Goal: Browse casually

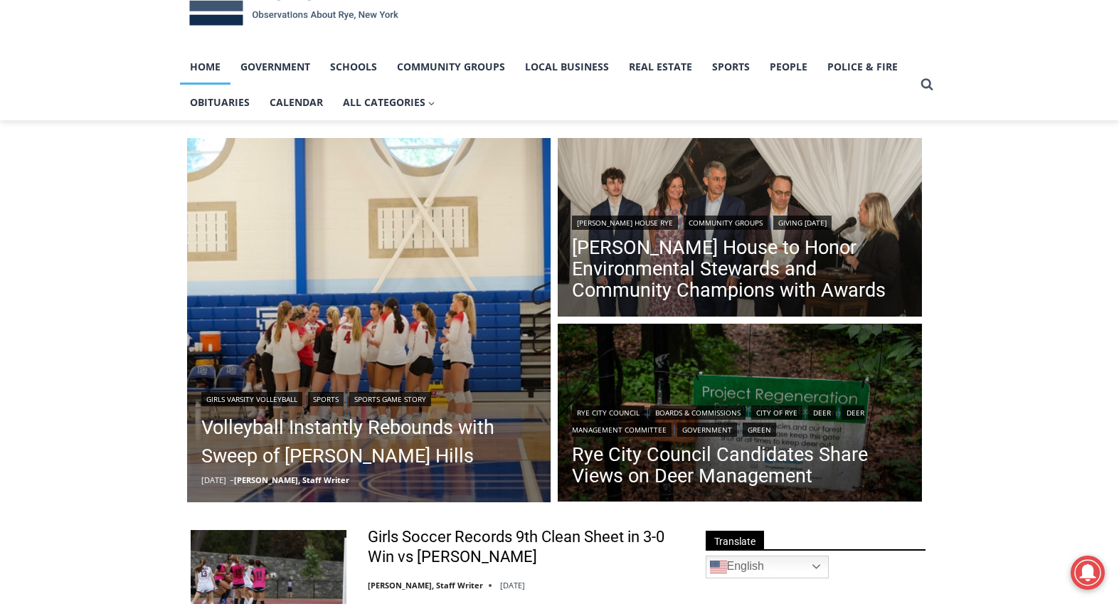
scroll to position [142, 0]
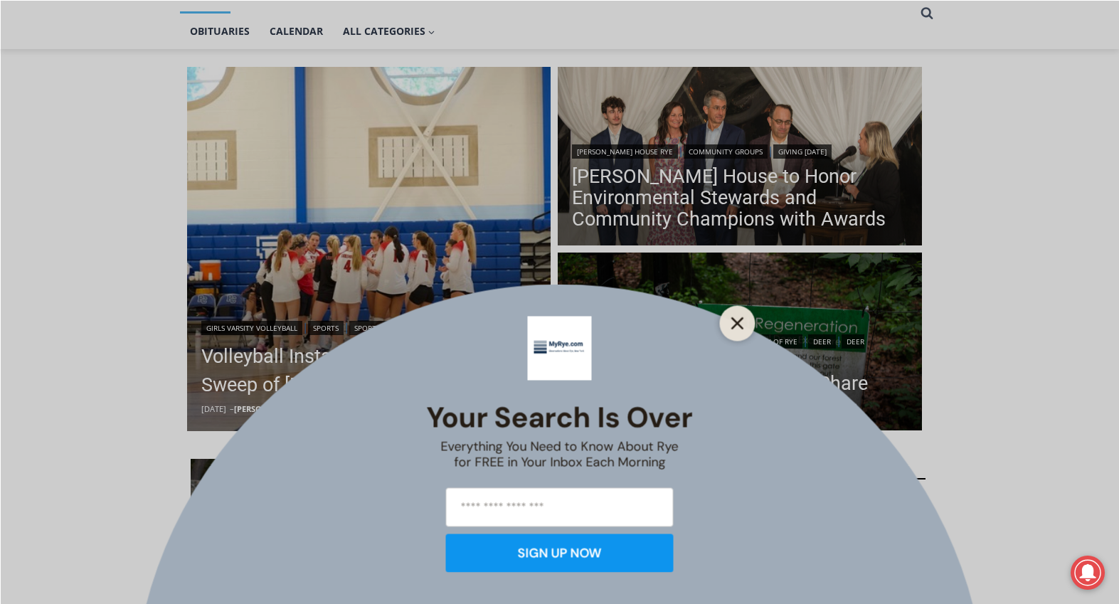
click at [737, 315] on button "Close" at bounding box center [738, 323] width 20 height 20
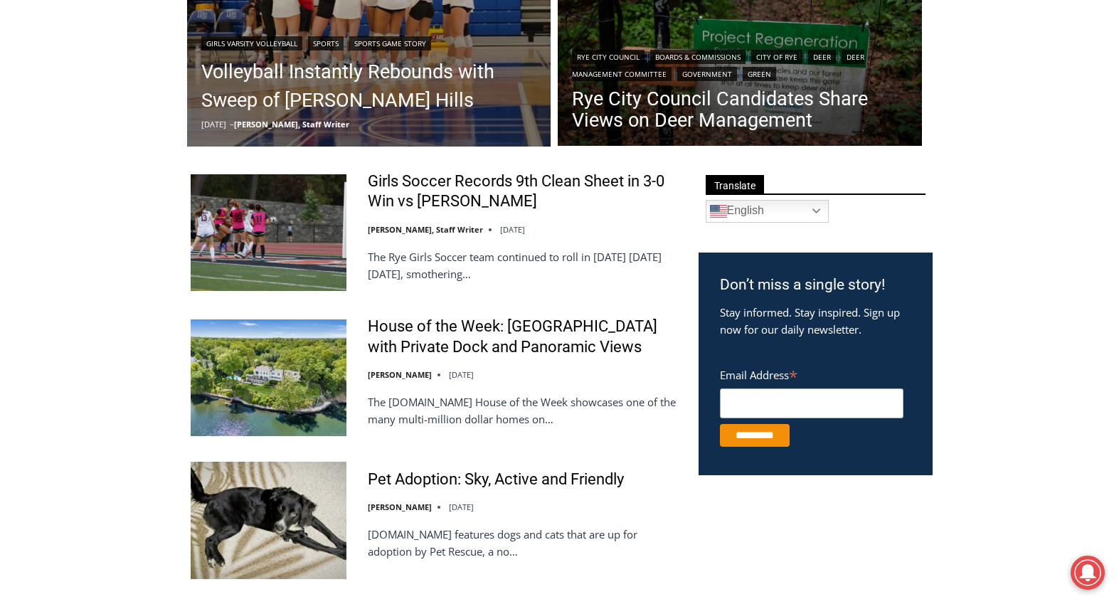
scroll to position [498, 0]
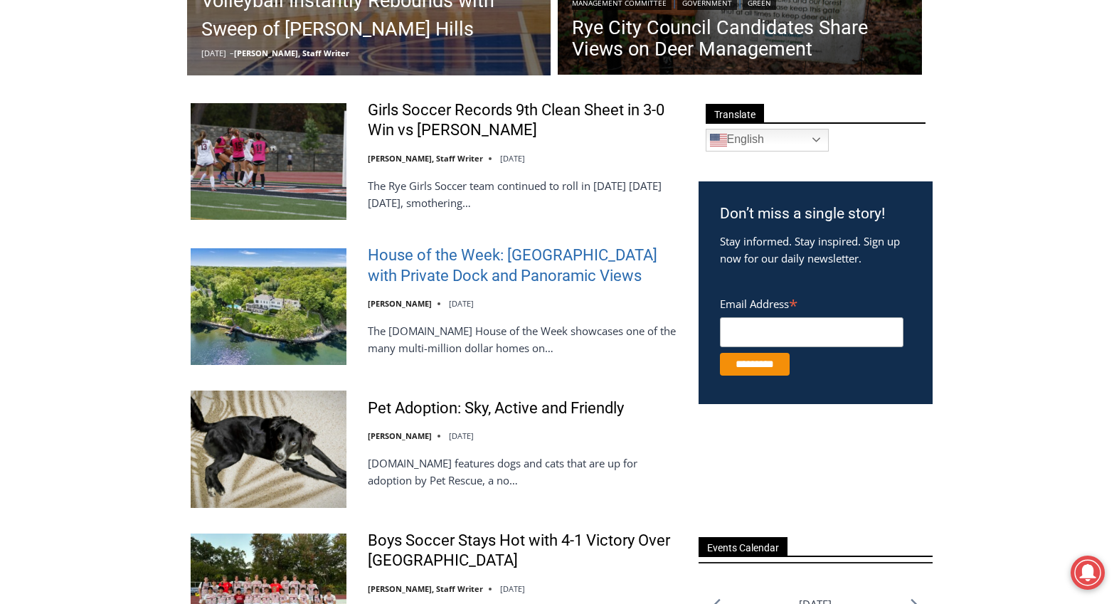
click at [445, 266] on link "House of the Week: Historic Rye Waterfront Estate with Private Dock and Panoram…" at bounding box center [524, 265] width 312 height 41
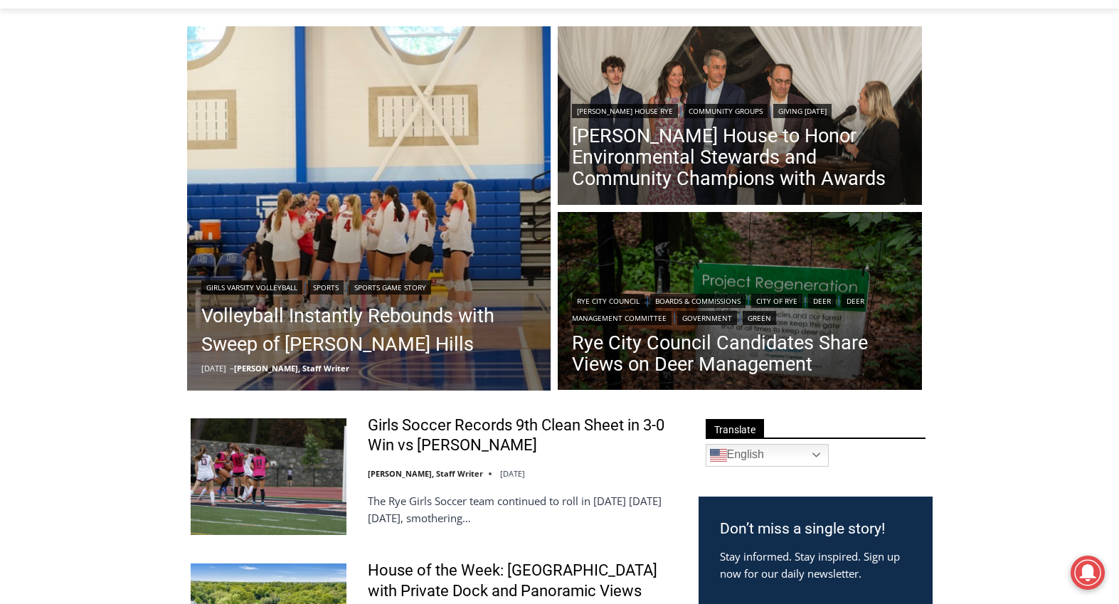
scroll to position [112, 0]
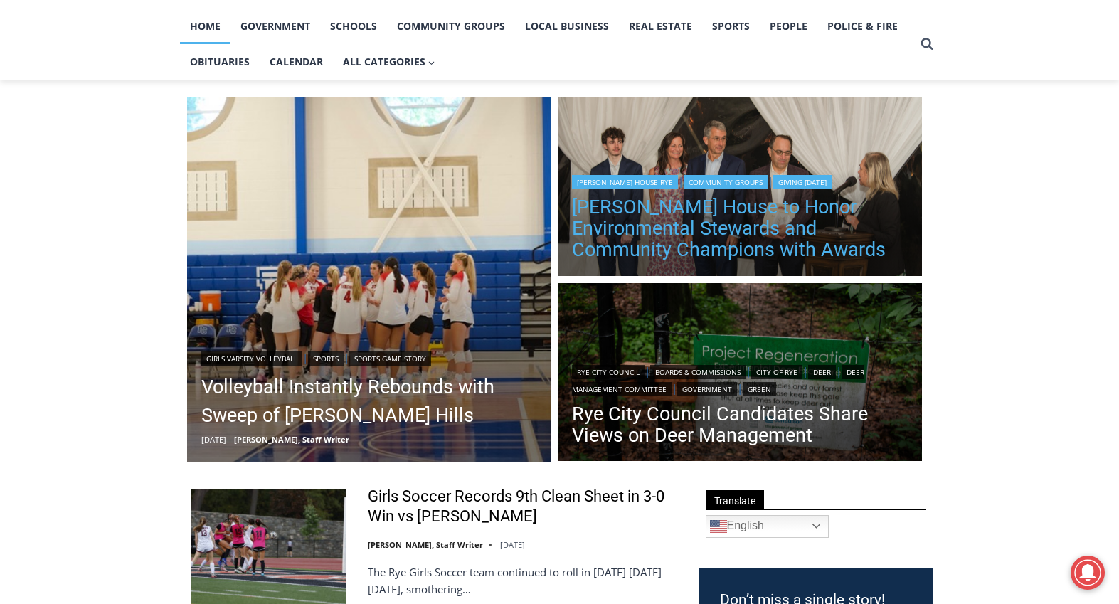
click at [694, 254] on link "[PERSON_NAME] House to Honor Environmental Stewards and Community Champions wit…" at bounding box center [740, 228] width 336 height 64
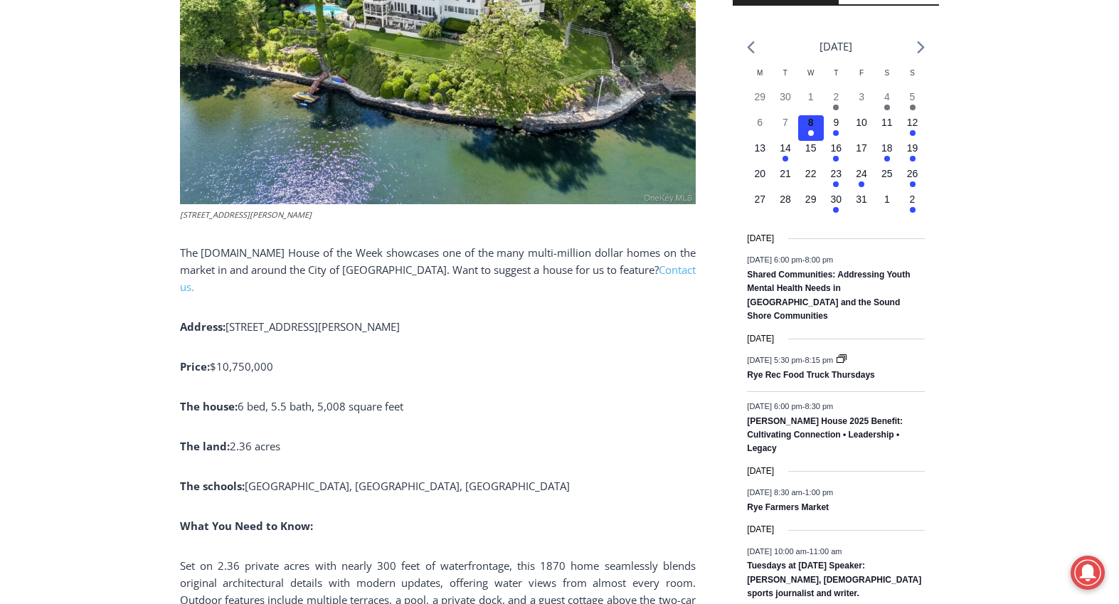
scroll to position [640, 0]
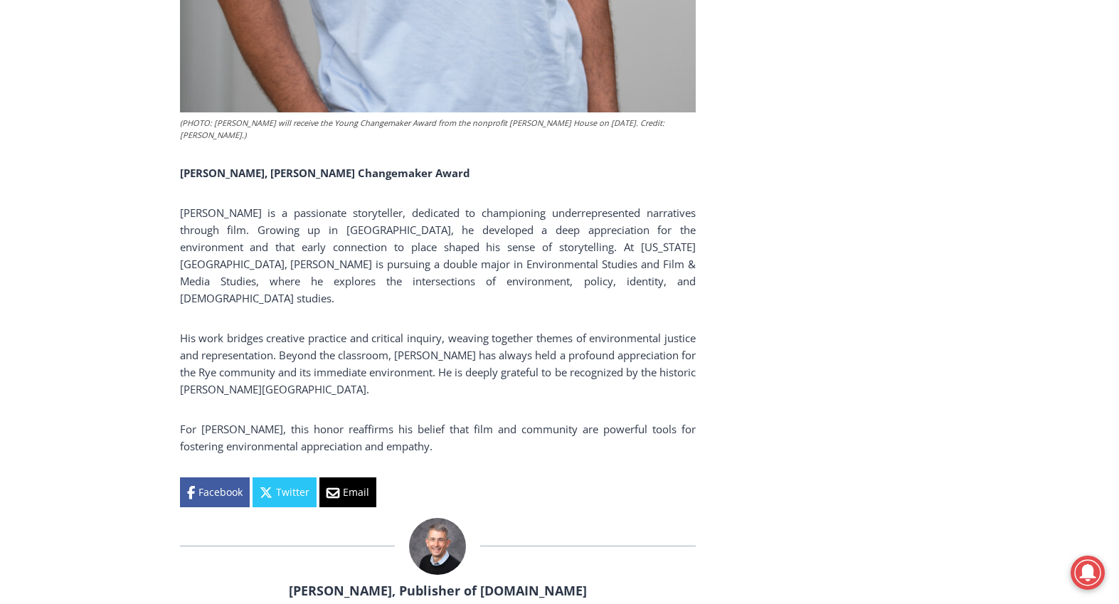
scroll to position [7612, 0]
